Goal: Contribute content: Add original content to the website for others to see

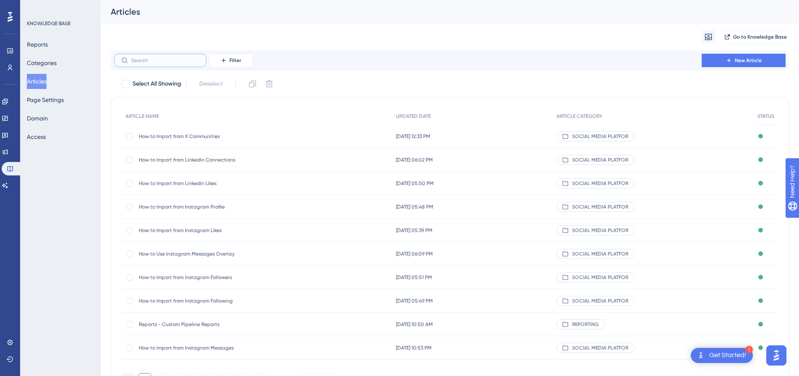
click at [175, 62] on input "text" at bounding box center [165, 60] width 68 height 6
paste input "Facebook Single Profile Import"
type input "Facebook Single Profile Import"
checkbox input "true"
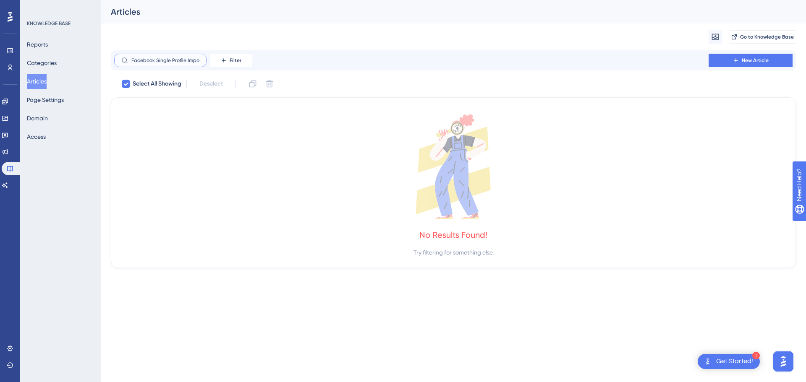
drag, startPoint x: 154, startPoint y: 58, endPoint x: 109, endPoint y: 58, distance: 44.5
click at [109, 58] on div "Performance Users Engagement Widgets Feedback Product Updates Knowledge Base AI…" at bounding box center [453, 141] width 705 height 282
drag, startPoint x: 146, startPoint y: 59, endPoint x: 123, endPoint y: 55, distance: 23.5
click at [123, 55] on label "Single Profile Import" at bounding box center [160, 60] width 92 height 13
drag, startPoint x: 146, startPoint y: 60, endPoint x: 123, endPoint y: 60, distance: 23.9
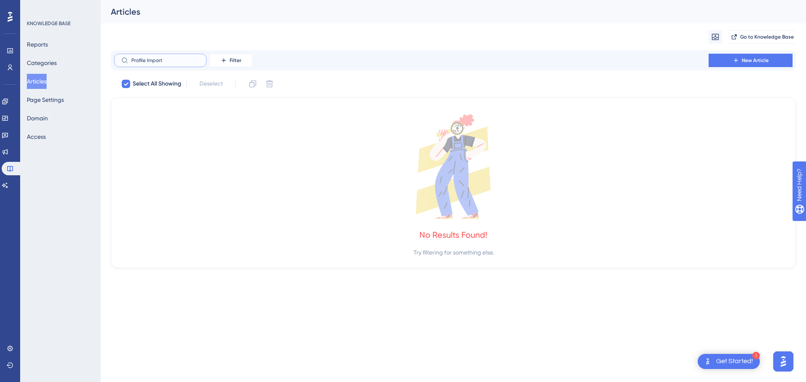
click at [123, 60] on label "Profile Import" at bounding box center [160, 60] width 92 height 13
click at [131, 60] on input "Profile Import" at bounding box center [165, 60] width 68 height 6
type input "Import"
checkbox input "false"
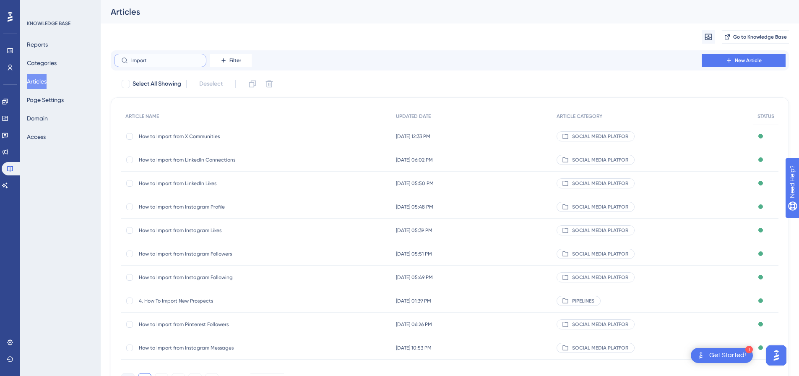
drag, startPoint x: 154, startPoint y: 60, endPoint x: 125, endPoint y: 60, distance: 29.0
click at [125, 60] on label "Import" at bounding box center [160, 60] width 92 height 13
click at [745, 61] on span "New Article" at bounding box center [748, 60] width 27 height 7
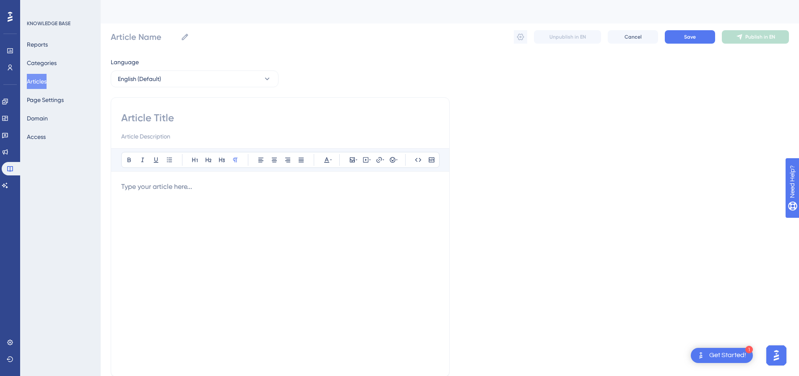
click at [206, 118] on input at bounding box center [280, 117] width 318 height 13
paste input "Facebook Single Profile Import"
type input "Facebook Single Profile Import"
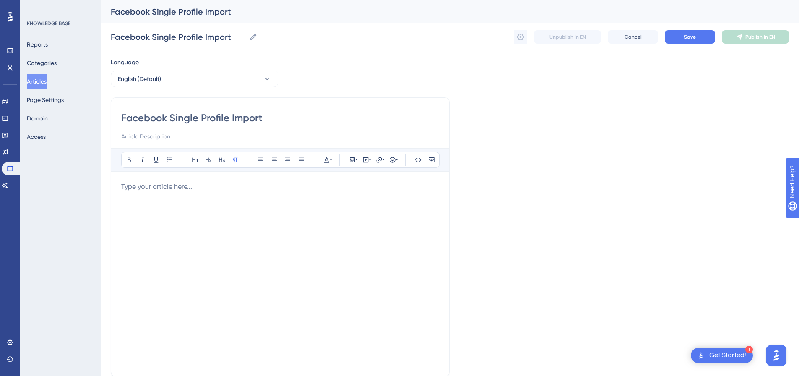
click at [337, 185] on p at bounding box center [280, 187] width 318 height 10
click at [367, 162] on icon at bounding box center [366, 160] width 7 height 7
click at [357, 200] on textarea at bounding box center [366, 212] width 128 height 38
paste textarea "<div style="padding:49.79% 0 0 0;position:relative;"><iframe src="https://playe…"
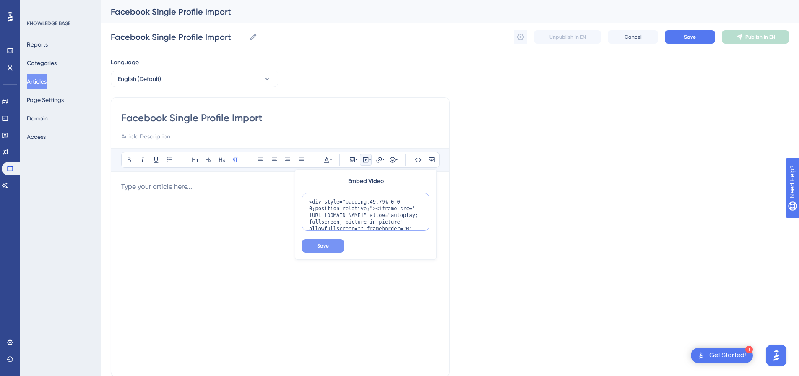
scroll to position [48, 0]
type textarea "<div style="padding:49.79% 0 0 0;position:relative;"><iframe src="https://playe…"
click at [325, 246] on span "Save" at bounding box center [323, 246] width 12 height 7
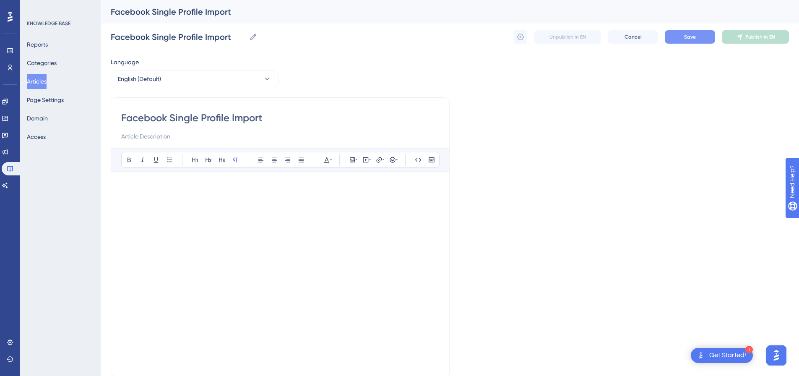
click at [695, 40] on span "Save" at bounding box center [690, 37] width 12 height 7
click at [695, 37] on span "Save" at bounding box center [690, 37] width 12 height 7
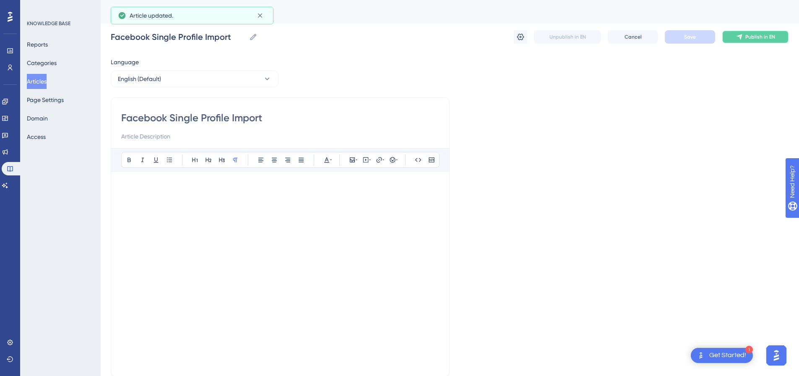
click at [745, 37] on button "Publish in EN" at bounding box center [755, 36] width 67 height 13
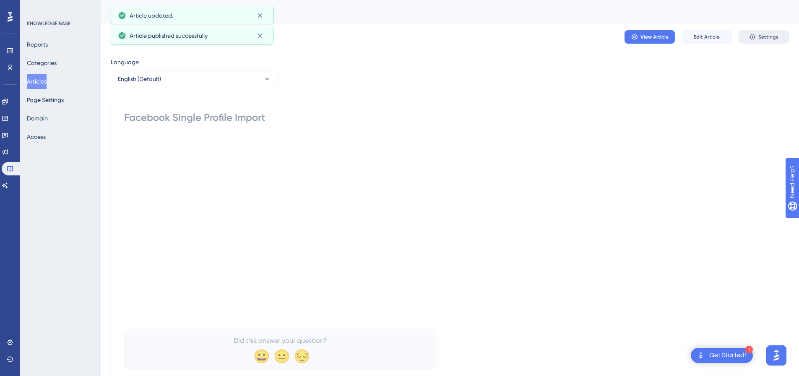
click at [748, 36] on button "Settings" at bounding box center [764, 36] width 50 height 13
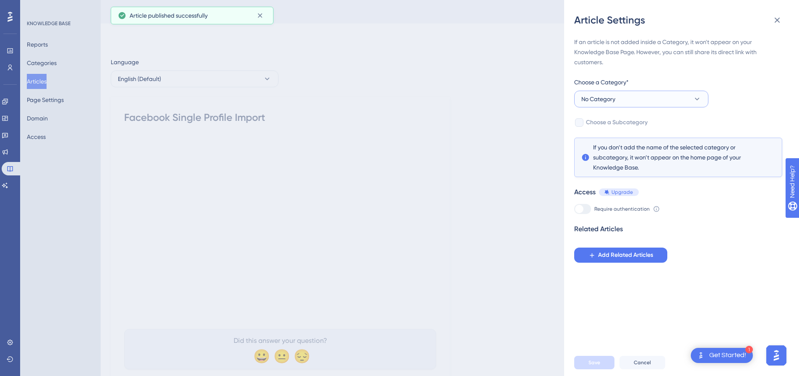
click at [600, 107] on button "No Category" at bounding box center [641, 99] width 134 height 17
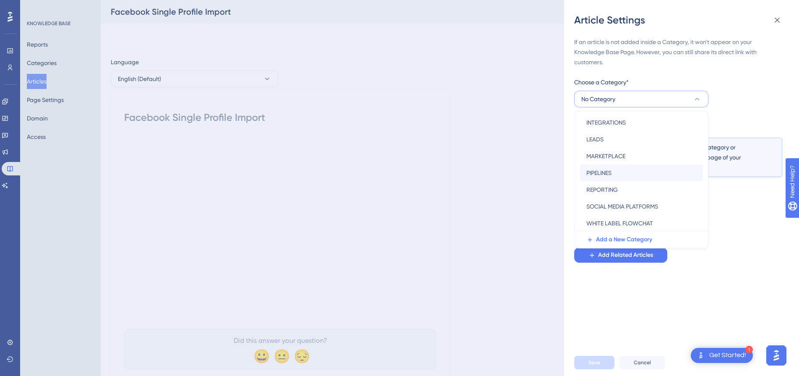
scroll to position [120, 0]
click at [610, 186] on span "SOCIAL MEDIA PLATFORMS" at bounding box center [623, 189] width 72 height 10
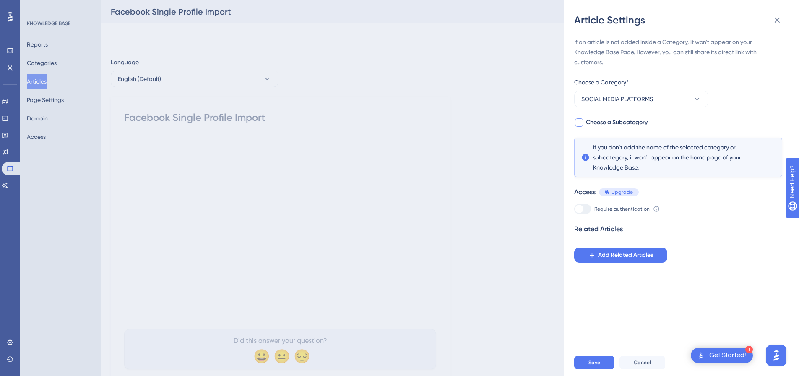
click at [583, 125] on div at bounding box center [579, 122] width 8 height 8
checkbox input "true"
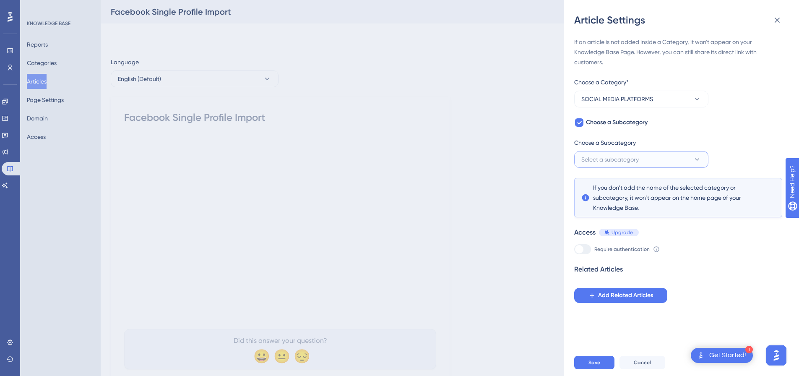
click at [593, 162] on span "Select a subcategory" at bounding box center [610, 159] width 57 height 10
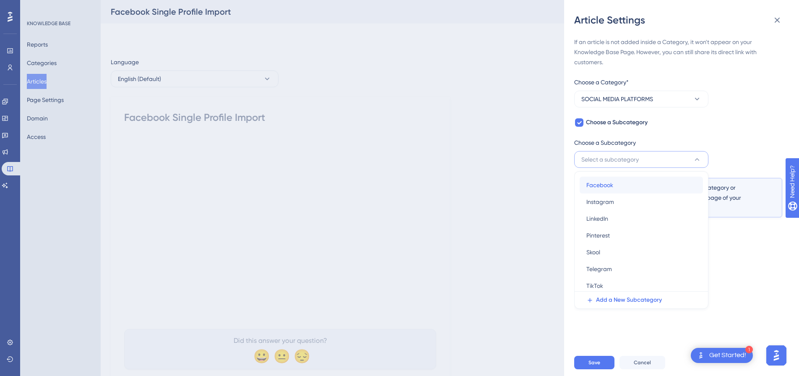
click at [595, 190] on span "Facebook" at bounding box center [600, 185] width 27 height 10
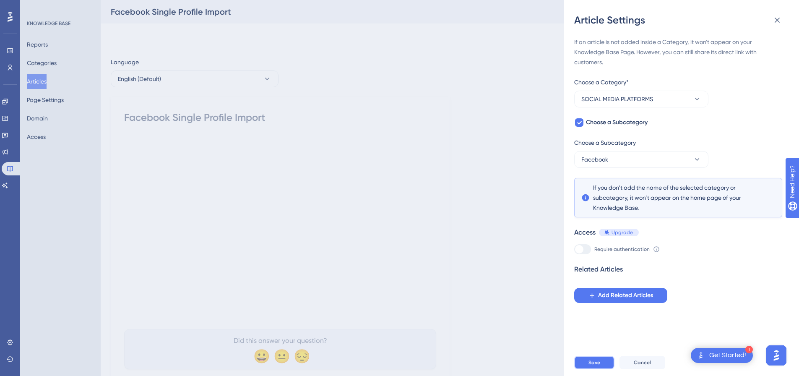
click at [595, 366] on span "Save" at bounding box center [595, 362] width 12 height 7
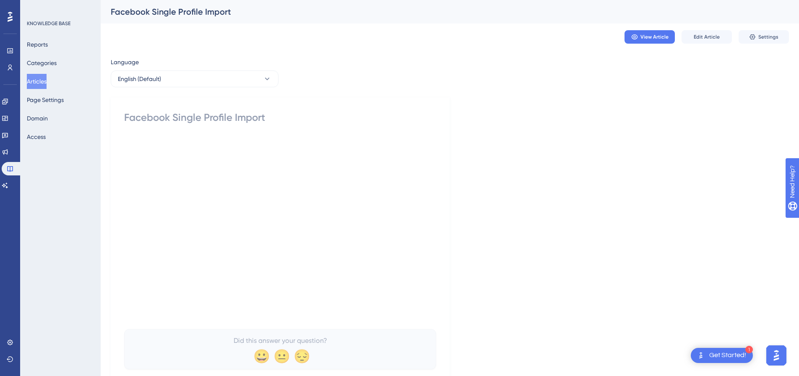
click at [45, 82] on button "Articles" at bounding box center [37, 81] width 20 height 15
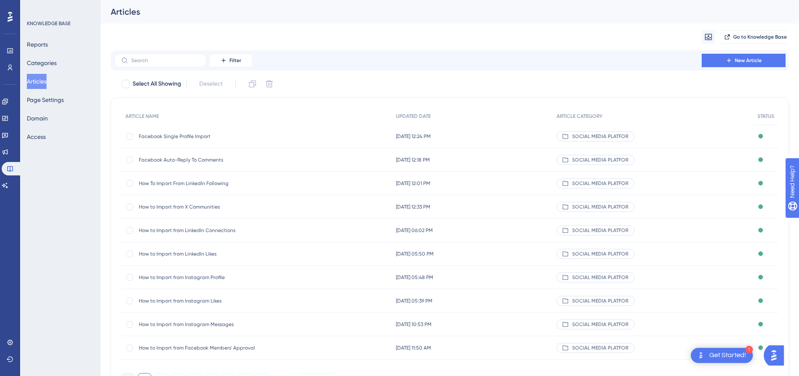
click at [738, 57] on span "New Article" at bounding box center [748, 60] width 27 height 7
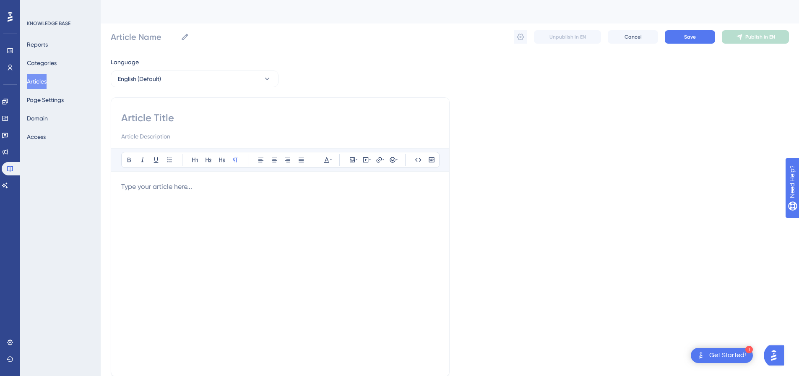
click at [259, 122] on input at bounding box center [280, 117] width 318 height 13
paste input "Facebook Single Page Import"
type input "Facebook Single Page Import"
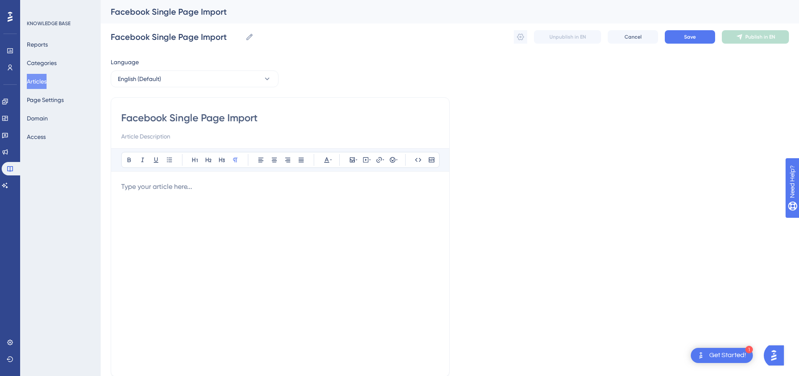
click at [272, 184] on p at bounding box center [280, 187] width 318 height 10
click at [366, 159] on icon at bounding box center [365, 160] width 1 height 2
click at [360, 203] on textarea at bounding box center [366, 212] width 128 height 38
paste textarea "<div style="padding:49.79% 0 0 0;position:relative;"><iframe src="https://playe…"
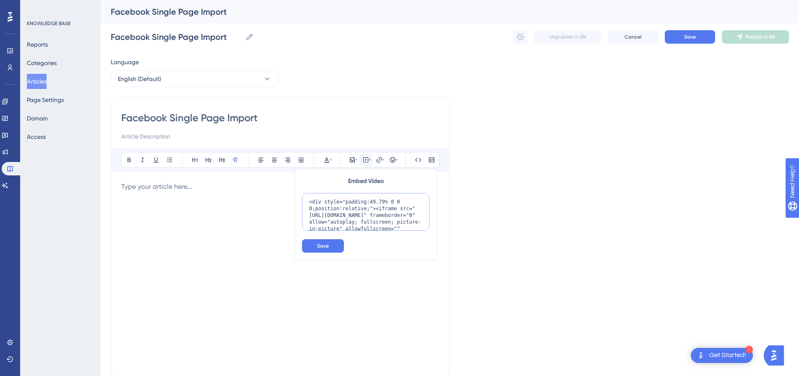
scroll to position [68, 0]
type textarea "<div style="padding:49.79% 0 0 0;position:relative;"><iframe src="https://playe…"
click at [331, 241] on button "Save" at bounding box center [323, 245] width 42 height 13
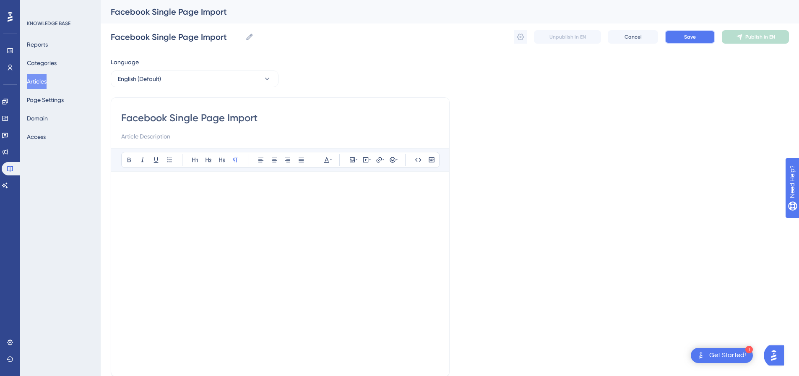
click at [691, 39] on span "Save" at bounding box center [690, 37] width 12 height 7
click at [752, 37] on span "Publish in EN" at bounding box center [761, 37] width 30 height 7
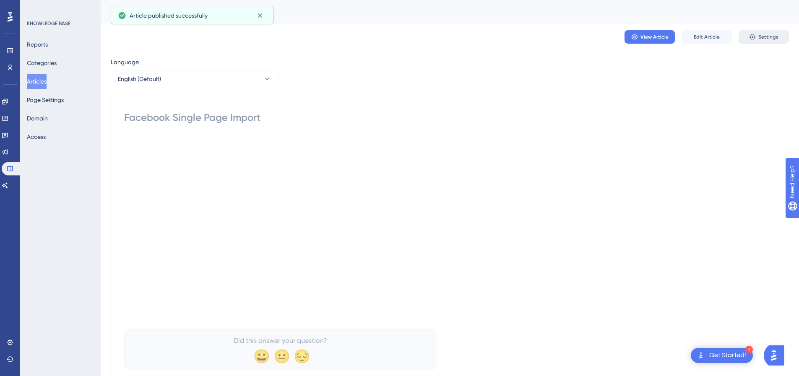
click at [749, 40] on button "Settings" at bounding box center [764, 36] width 50 height 13
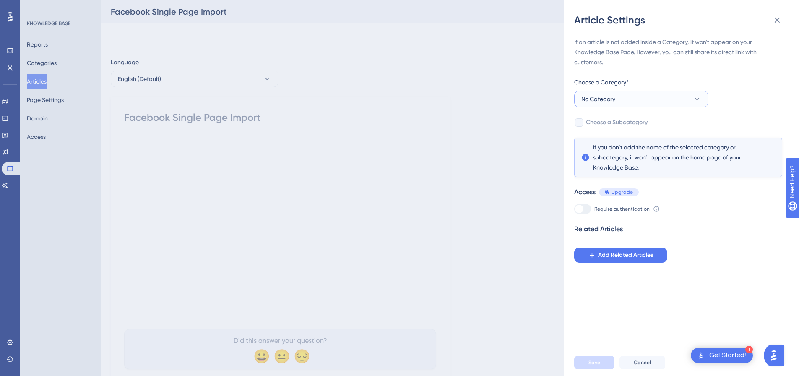
click at [598, 97] on span "No Category" at bounding box center [599, 99] width 34 height 10
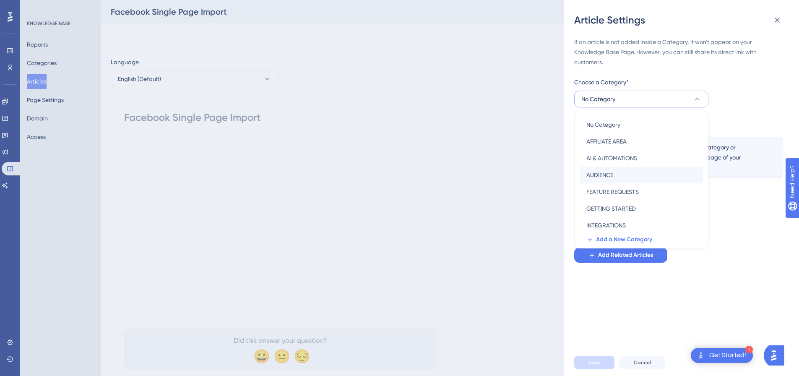
scroll to position [120, 0]
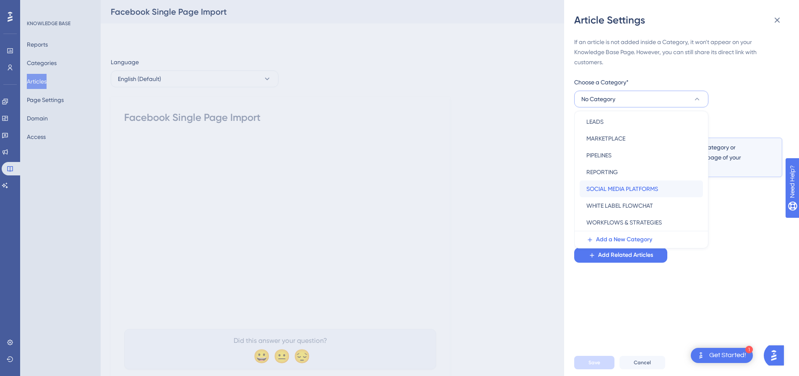
click at [605, 187] on span "SOCIAL MEDIA PLATFORMS" at bounding box center [623, 189] width 72 height 10
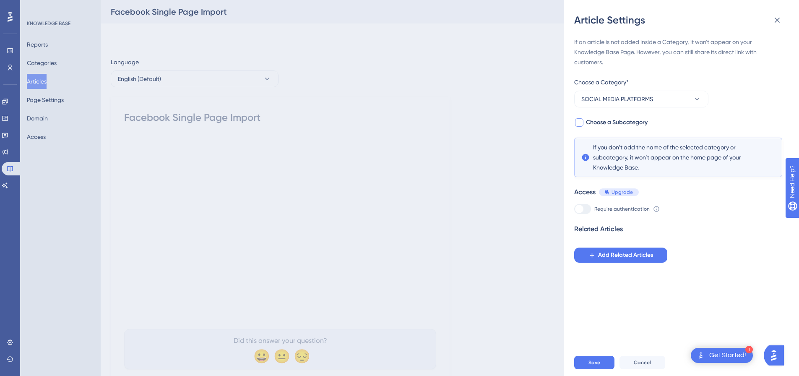
click at [583, 125] on div at bounding box center [579, 122] width 8 height 8
checkbox input "true"
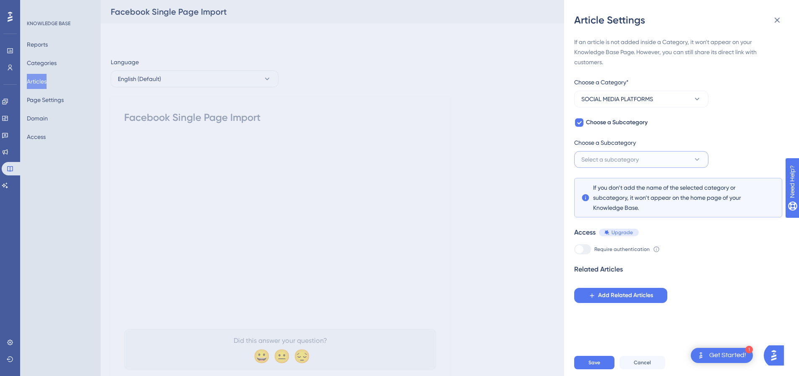
click at [603, 157] on span "Select a subcategory" at bounding box center [610, 159] width 57 height 10
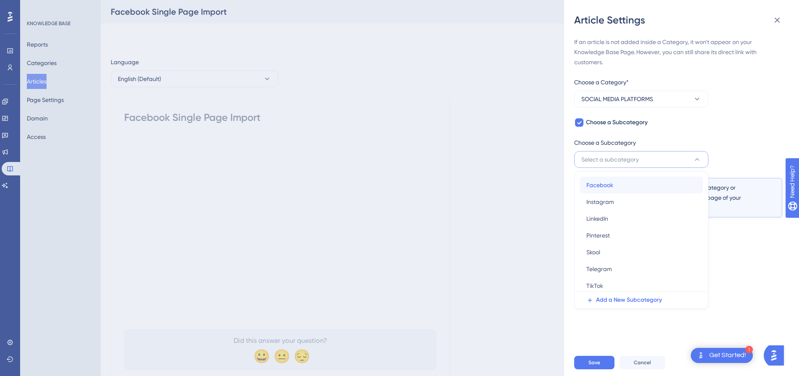
click at [603, 189] on span "Facebook" at bounding box center [600, 185] width 27 height 10
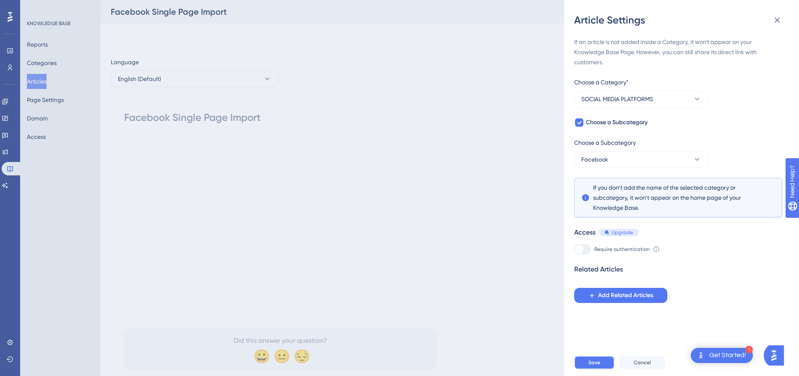
click at [594, 366] on span "Save" at bounding box center [595, 362] width 12 height 7
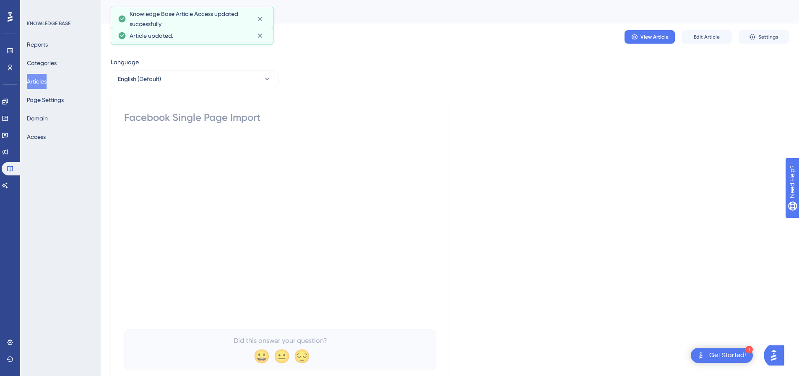
click at [47, 84] on button "Articles" at bounding box center [37, 81] width 20 height 15
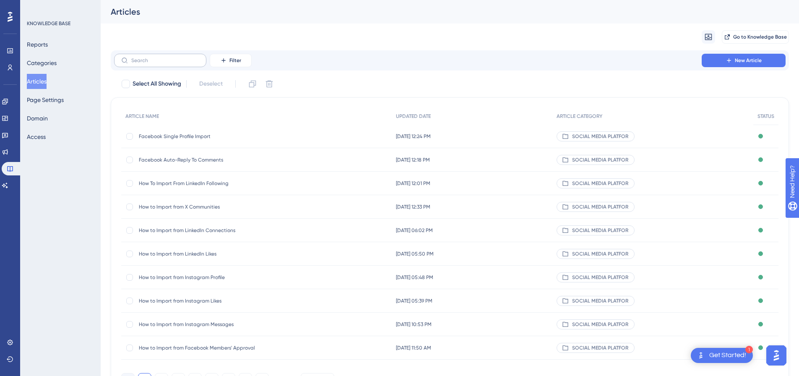
click at [180, 57] on label at bounding box center [160, 60] width 92 height 13
click at [180, 57] on input "text" at bounding box center [165, 60] width 68 height 6
paste input "Search Profiles Import"
type input "Search Profiles Import"
checkbox input "true"
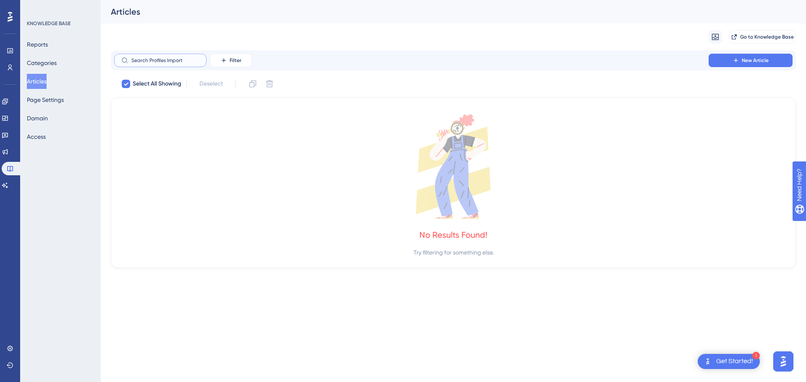
drag, startPoint x: 149, startPoint y: 60, endPoint x: 123, endPoint y: 62, distance: 25.6
click at [123, 64] on label "Search Profiles Import" at bounding box center [160, 60] width 92 height 13
type input "Profiles Import"
click at [42, 80] on button "Articles" at bounding box center [37, 81] width 20 height 15
click at [44, 81] on button "Articles" at bounding box center [37, 81] width 20 height 15
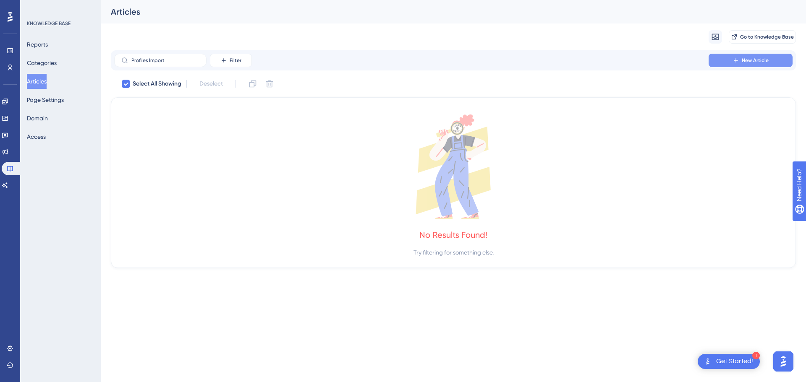
click at [741, 61] on button "New Article" at bounding box center [750, 60] width 84 height 13
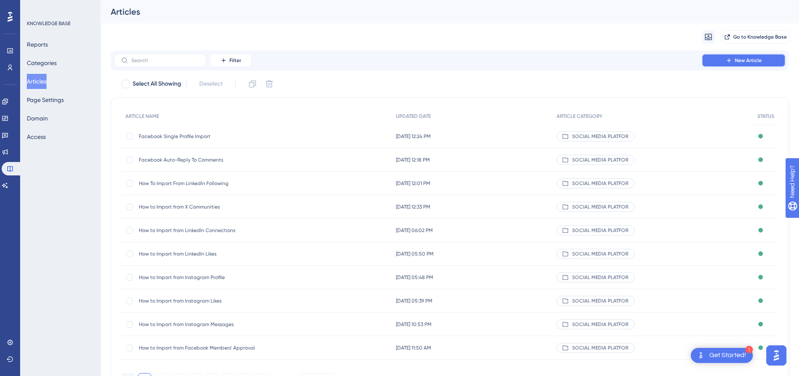
click at [726, 57] on button "New Article" at bounding box center [744, 60] width 84 height 13
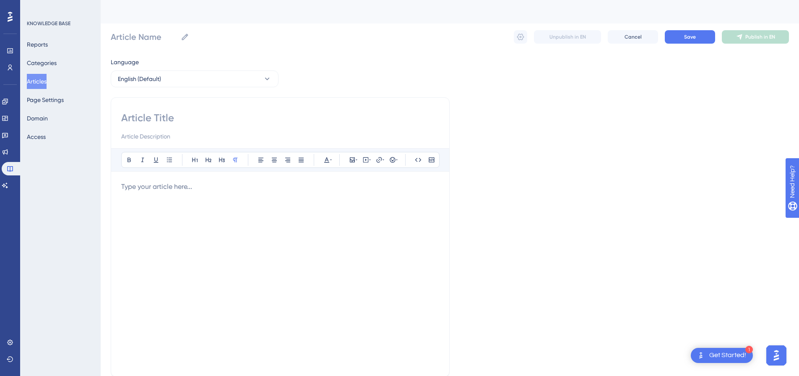
click at [191, 116] on input at bounding box center [280, 117] width 318 height 13
paste input "Search Profiles Import"
type input "Search Profiles Import"
click at [235, 122] on input "Search Profiles Import" at bounding box center [280, 117] width 318 height 13
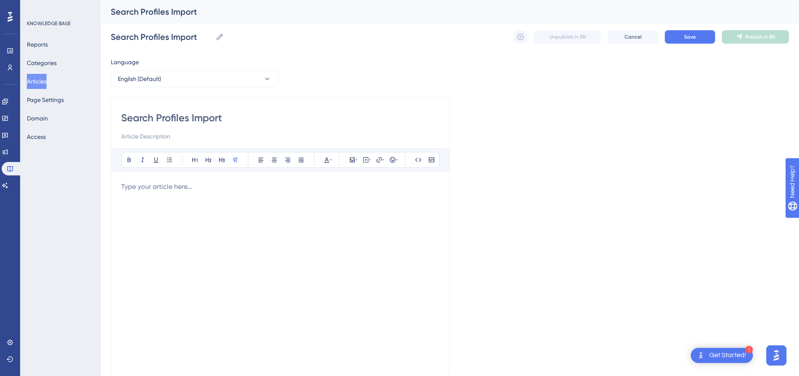
click at [235, 122] on input "Search Profiles Import" at bounding box center [280, 117] width 318 height 13
paste input "Facebook"
type input "Facebook Search Profiles Import"
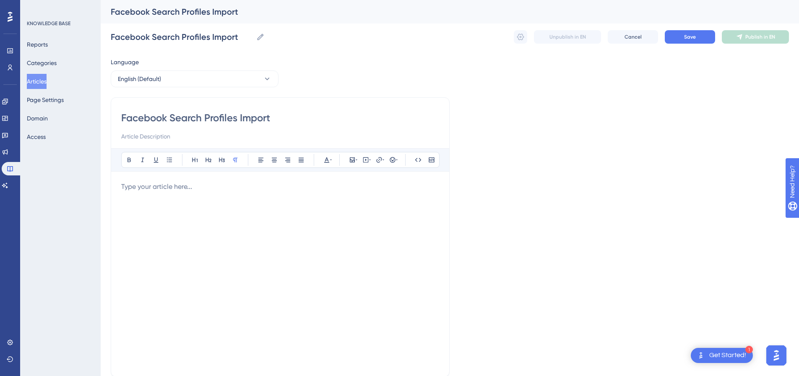
type input "Facebook Search Profiles Import"
click at [360, 194] on div at bounding box center [280, 274] width 318 height 185
click at [365, 161] on icon at bounding box center [366, 160] width 7 height 7
click at [341, 202] on textarea at bounding box center [366, 212] width 128 height 38
paste textarea "<div style="padding:49.79% 0 0 0;position:relative;"><iframe src="https://playe…"
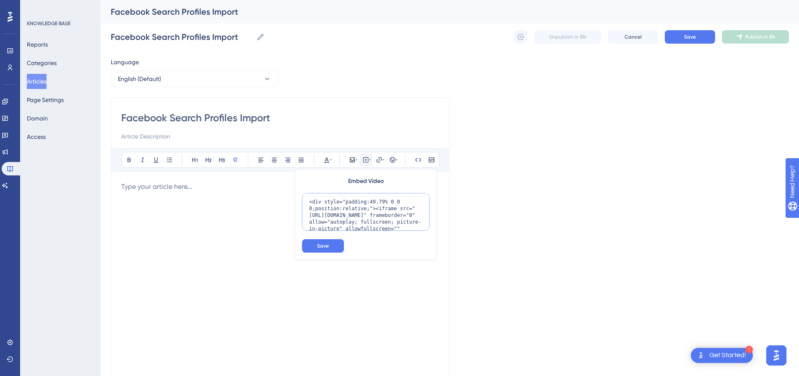
scroll to position [68, 0]
type textarea "<div style="padding:49.79% 0 0 0;position:relative;"><iframe src="https://playe…"
click at [326, 244] on span "Save" at bounding box center [323, 246] width 12 height 7
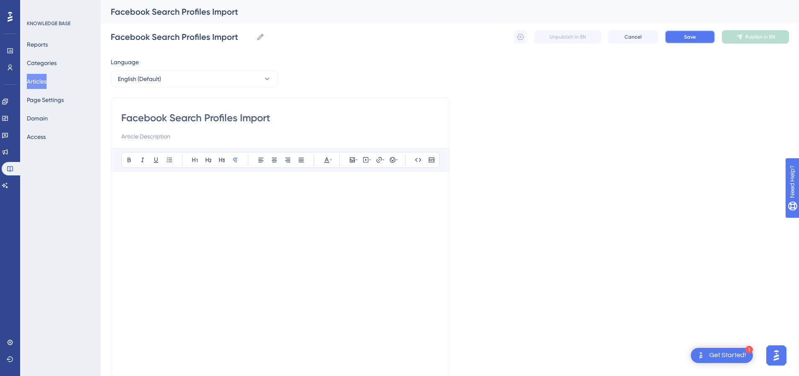
click at [690, 34] on span "Save" at bounding box center [690, 37] width 12 height 7
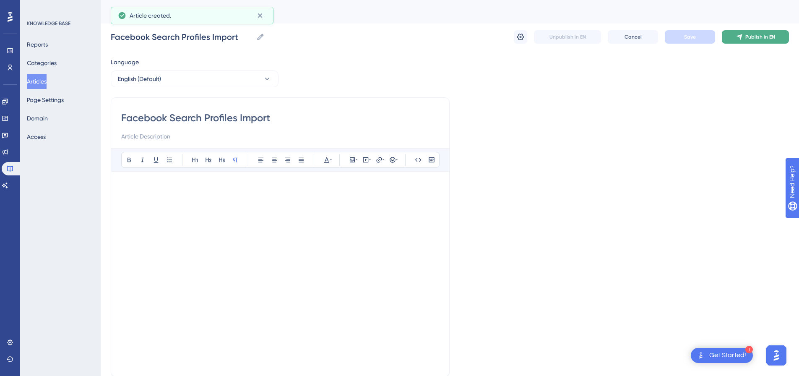
click at [749, 37] on span "Publish in EN" at bounding box center [761, 37] width 30 height 7
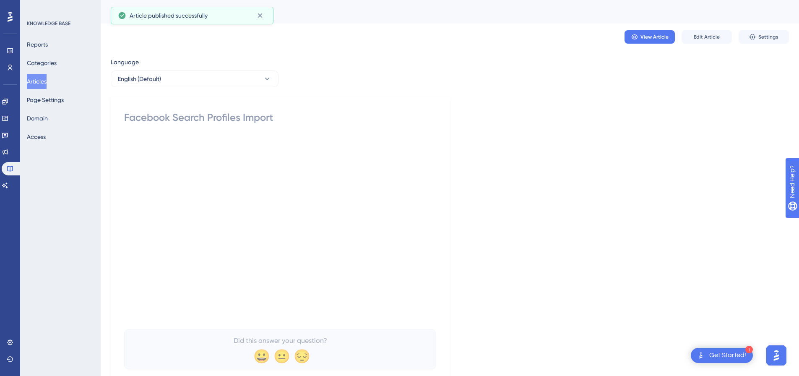
click at [749, 37] on button "Settings" at bounding box center [764, 36] width 50 height 13
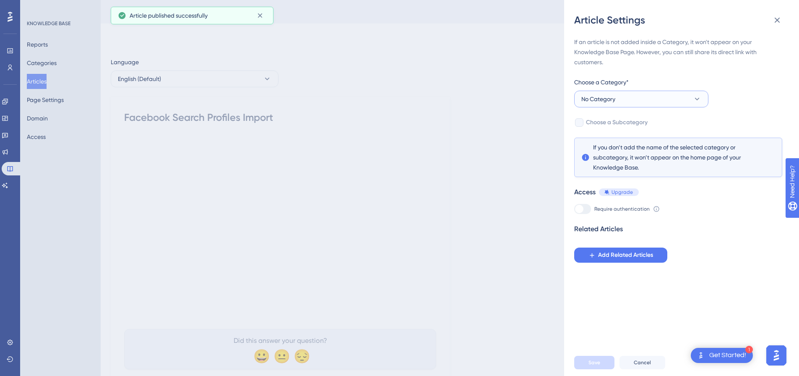
click at [616, 107] on button "No Category" at bounding box center [641, 99] width 134 height 17
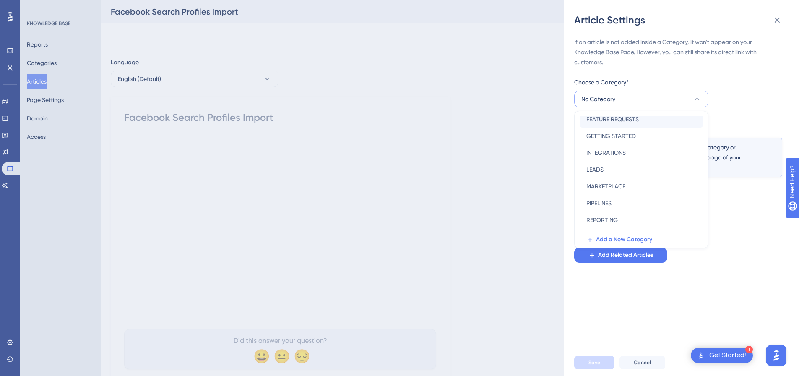
scroll to position [120, 0]
click at [616, 188] on span "SOCIAL MEDIA PLATFORMS" at bounding box center [623, 189] width 72 height 10
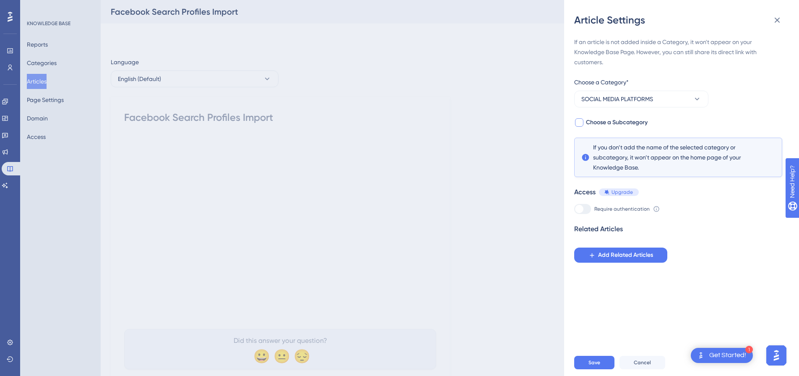
click at [578, 124] on div at bounding box center [579, 122] width 8 height 8
checkbox input "true"
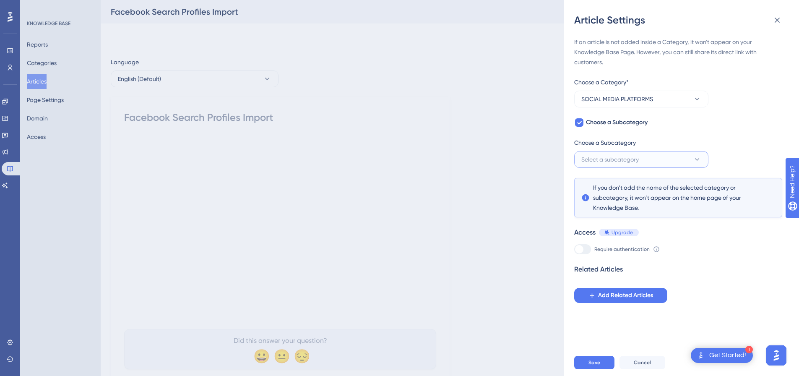
click at [608, 160] on span "Select a subcategory" at bounding box center [610, 159] width 57 height 10
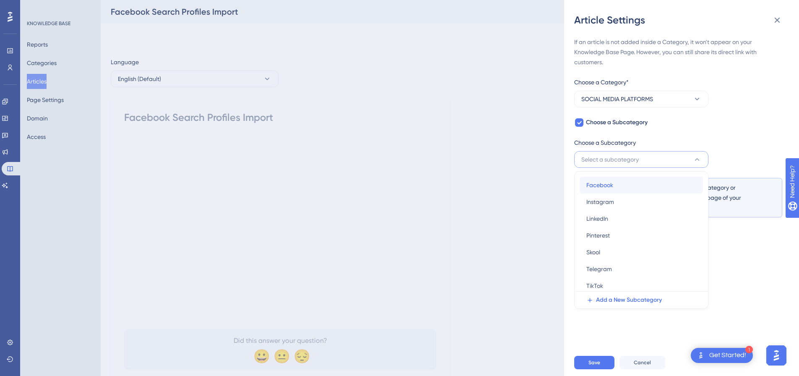
click at [606, 188] on span "Facebook" at bounding box center [600, 185] width 27 height 10
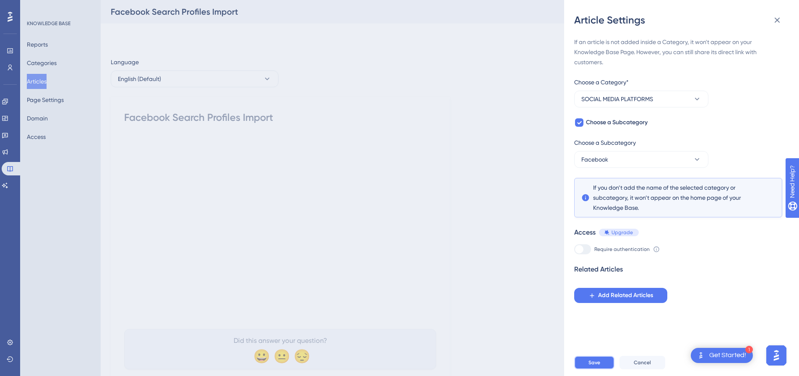
click at [604, 369] on button "Save" at bounding box center [594, 362] width 40 height 13
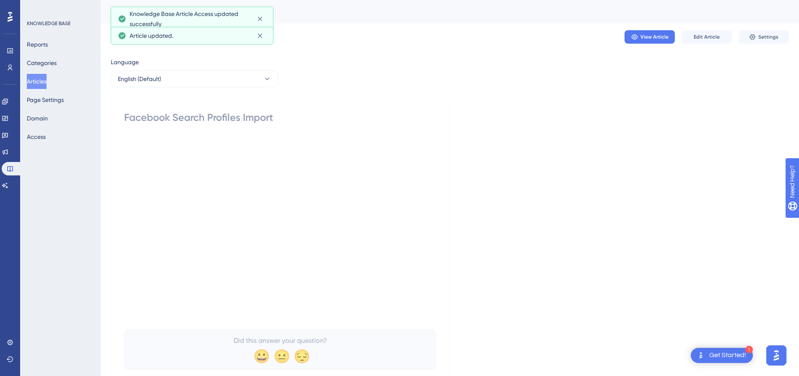
click at [38, 83] on button "Articles" at bounding box center [37, 81] width 20 height 15
